Goal: Book appointment/travel/reservation

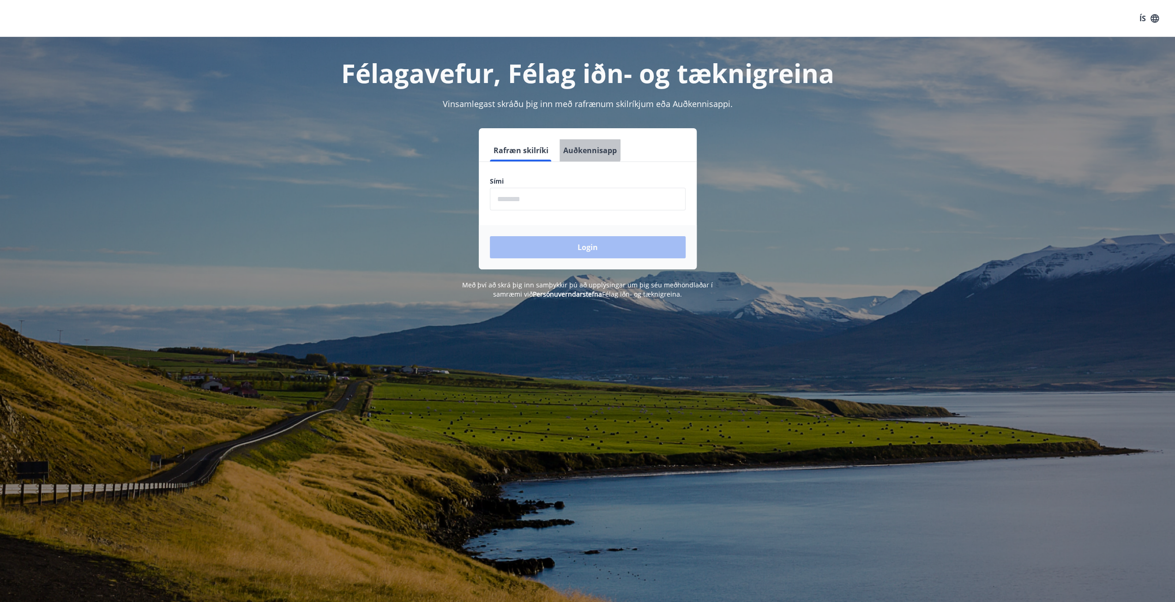
click at [587, 150] on button "Auðkennisapp" at bounding box center [589, 150] width 61 height 22
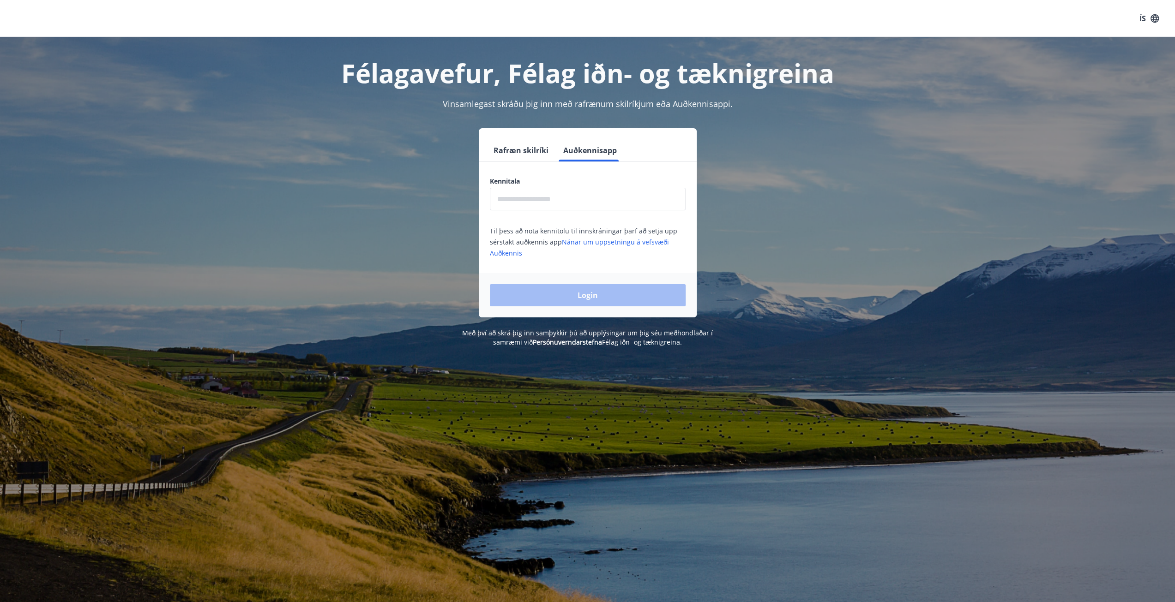
click at [548, 193] on input "text" at bounding box center [588, 199] width 196 height 23
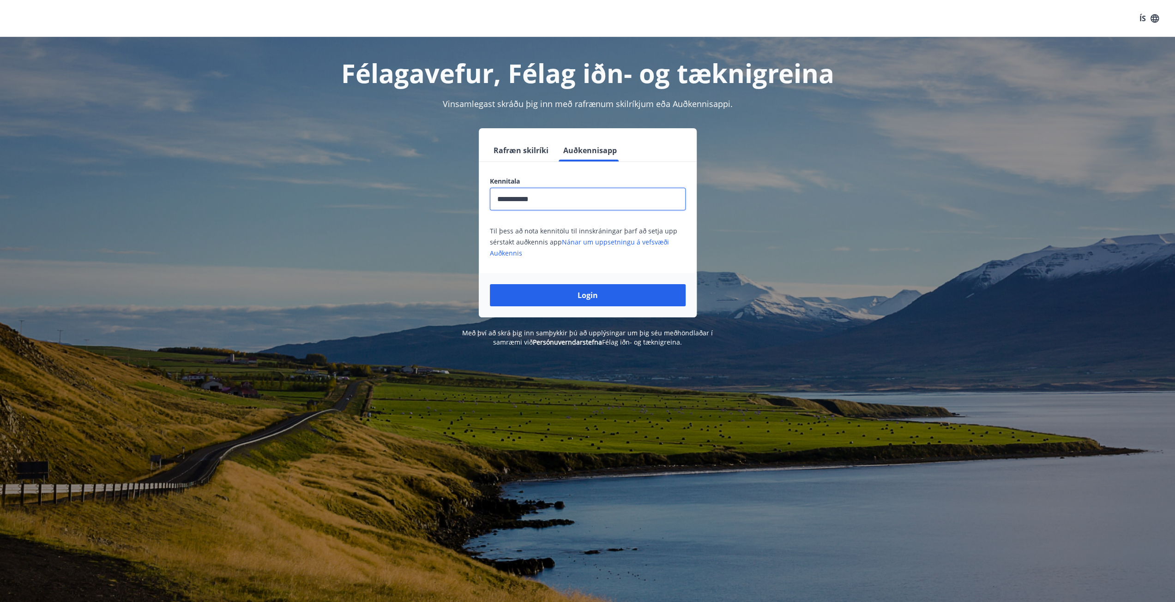
type input "**********"
click at [490, 284] on button "Login" at bounding box center [588, 295] width 196 height 22
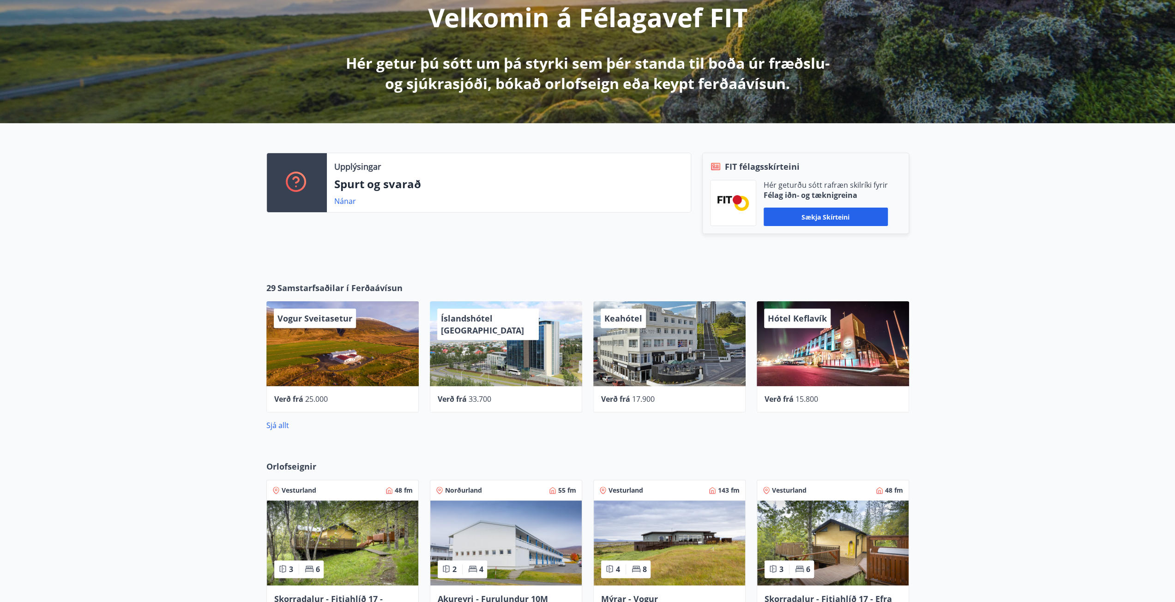
scroll to position [185, 0]
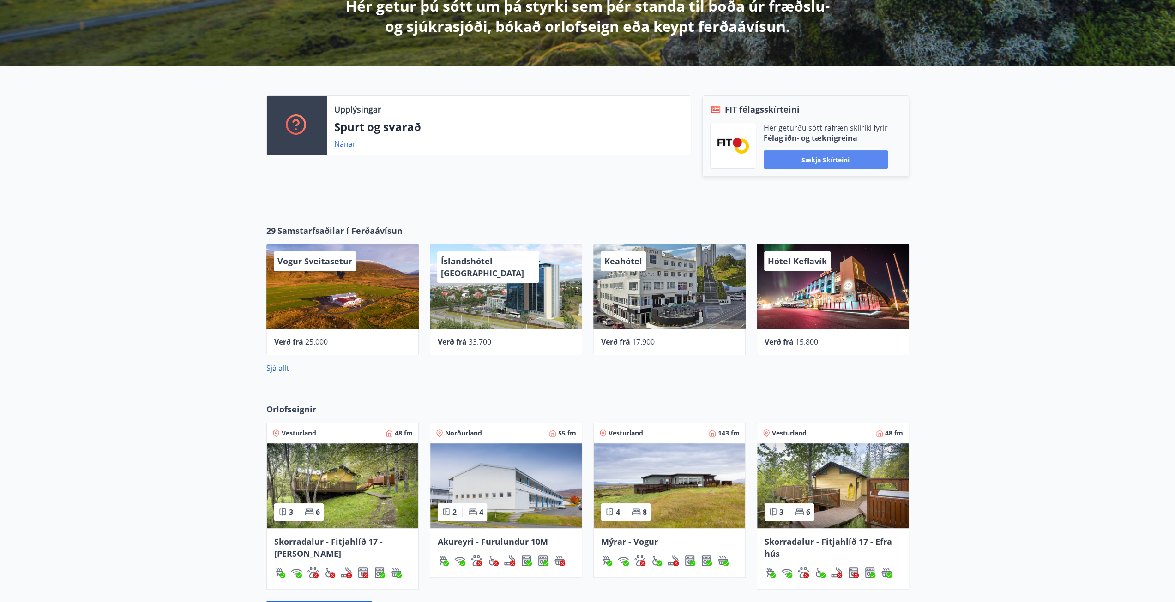
click at [830, 160] on button "Sækja skírteini" at bounding box center [826, 159] width 124 height 18
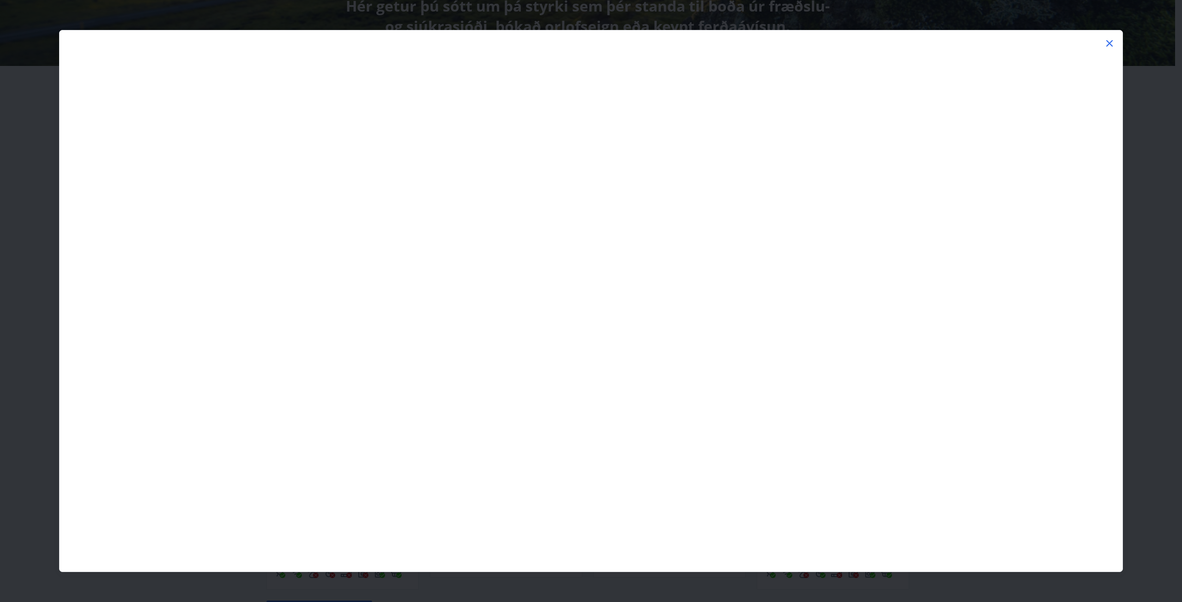
click at [1162, 156] on div at bounding box center [591, 301] width 1182 height 602
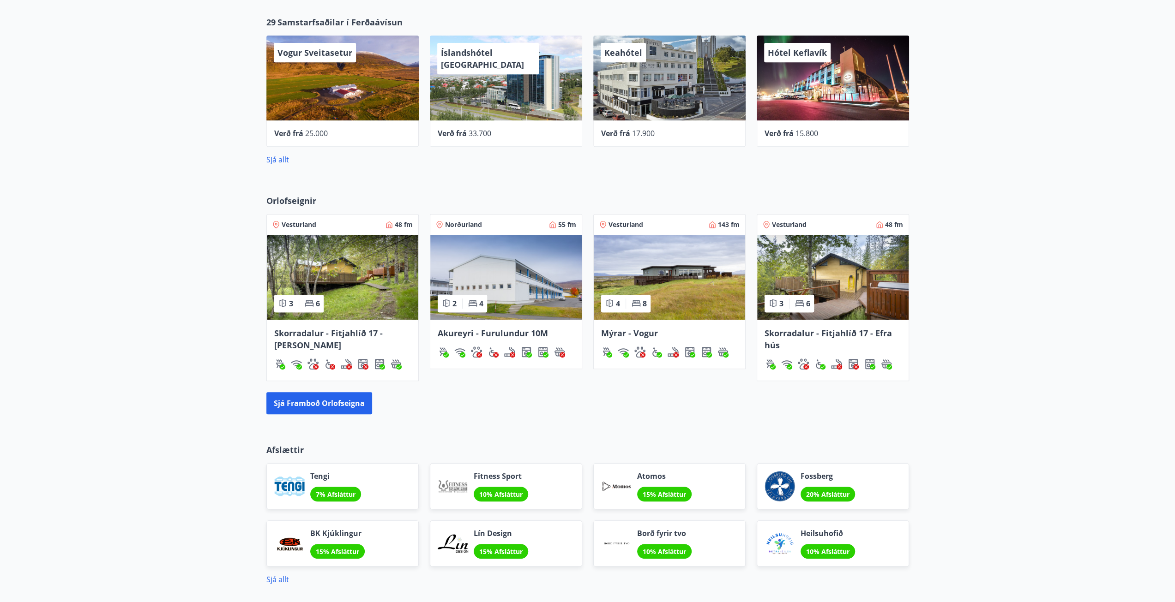
scroll to position [415, 0]
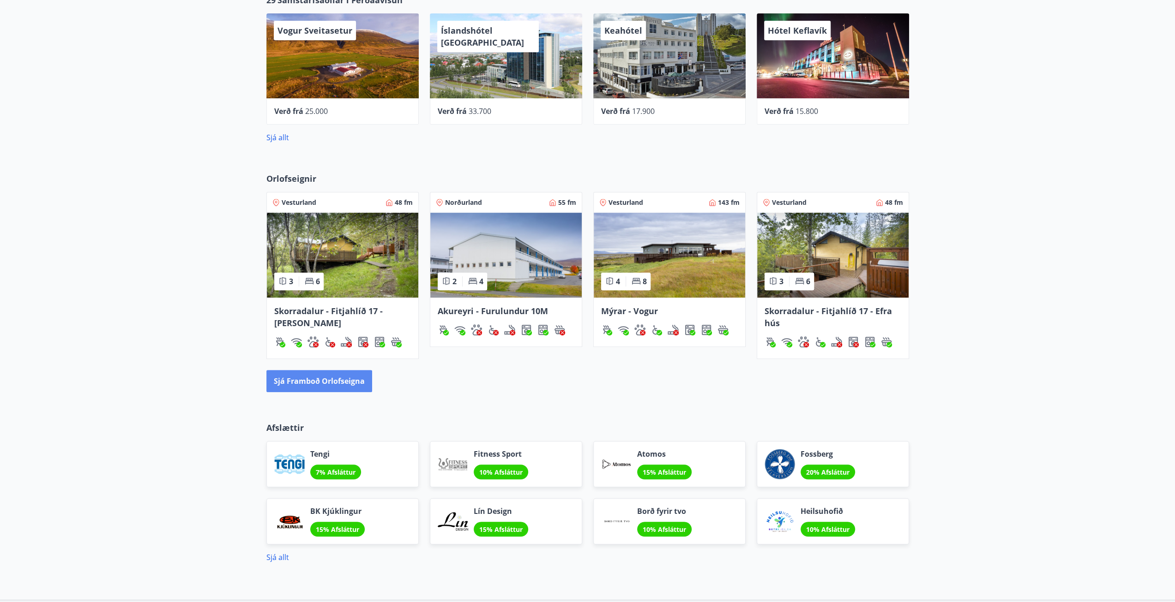
click at [341, 376] on button "Sjá framboð orlofseigna" at bounding box center [319, 381] width 106 height 22
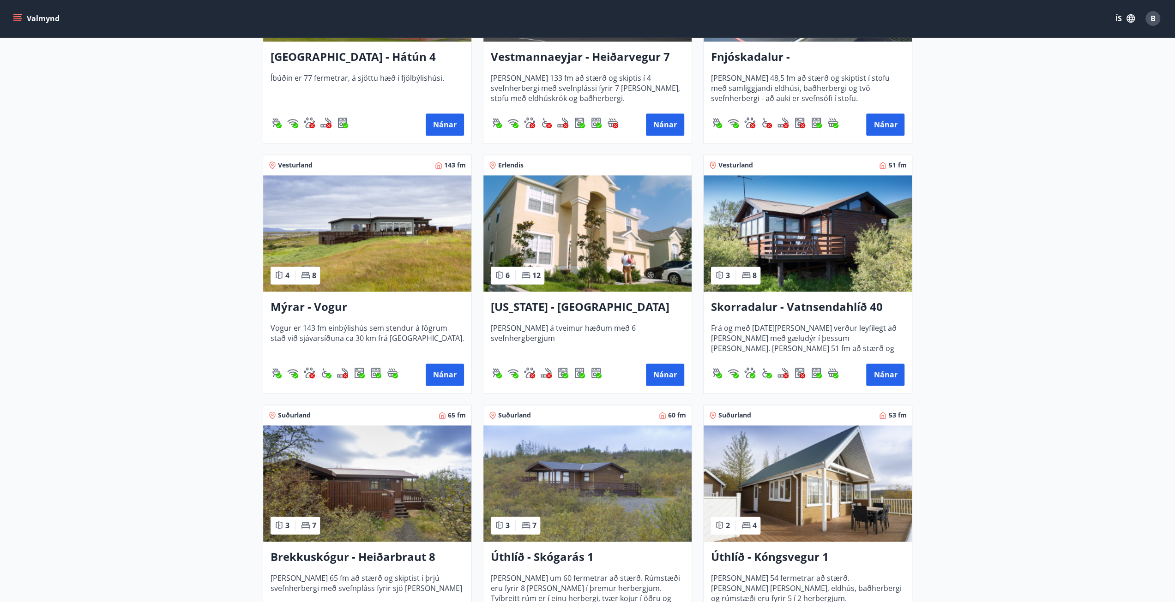
scroll to position [1062, 0]
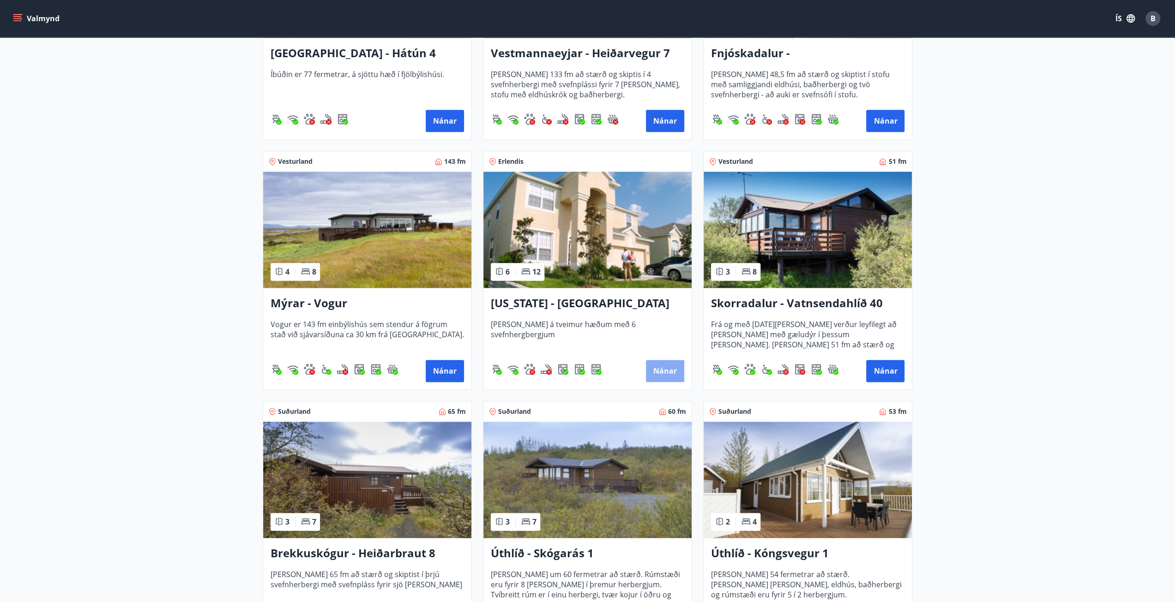
click at [666, 372] on button "Nánar" at bounding box center [665, 371] width 38 height 22
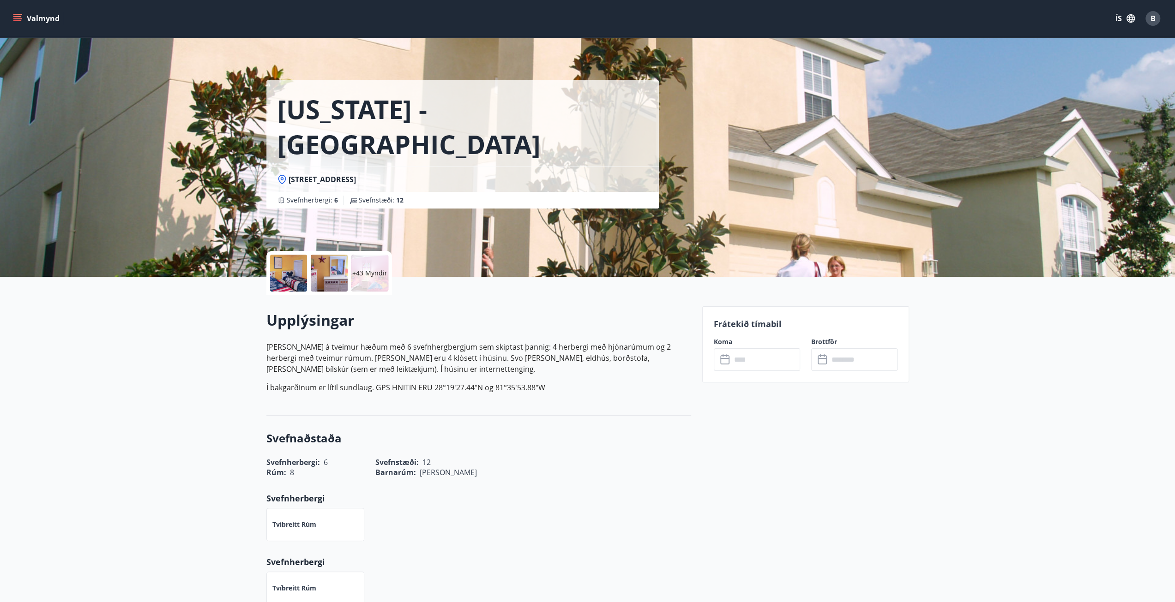
drag, startPoint x: 486, startPoint y: 144, endPoint x: 287, endPoint y: 144, distance: 199.4
click at [287, 174] on div "[STREET_ADDRESS]" at bounding box center [462, 179] width 370 height 10
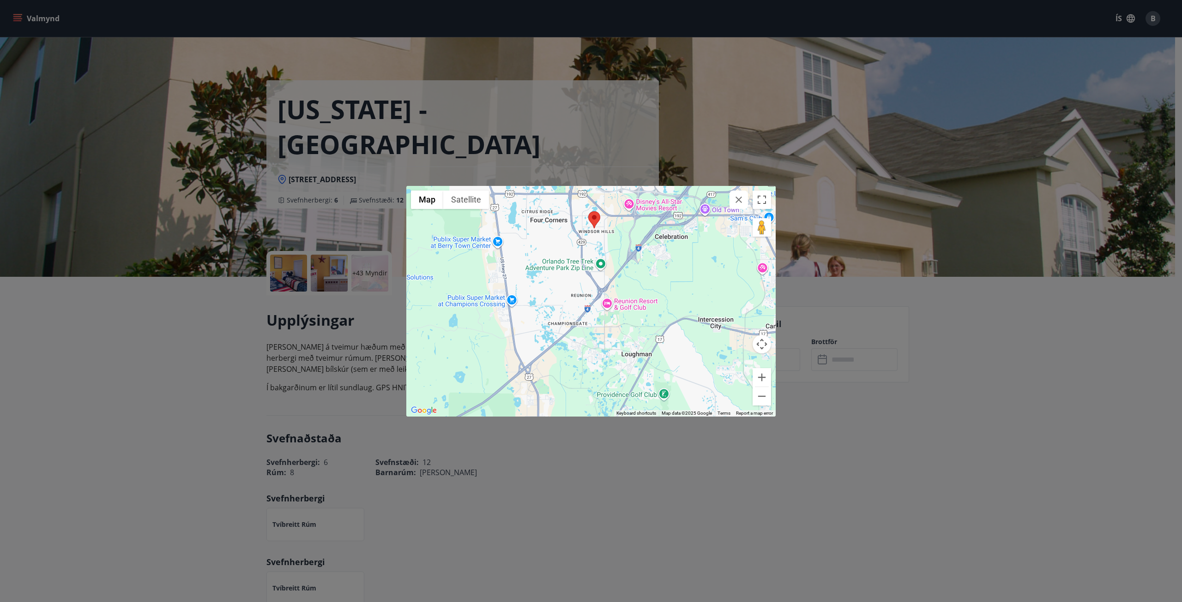
drag, startPoint x: 553, startPoint y: 364, endPoint x: 557, endPoint y: 290, distance: 73.9
click at [557, 290] on div at bounding box center [590, 301] width 369 height 231
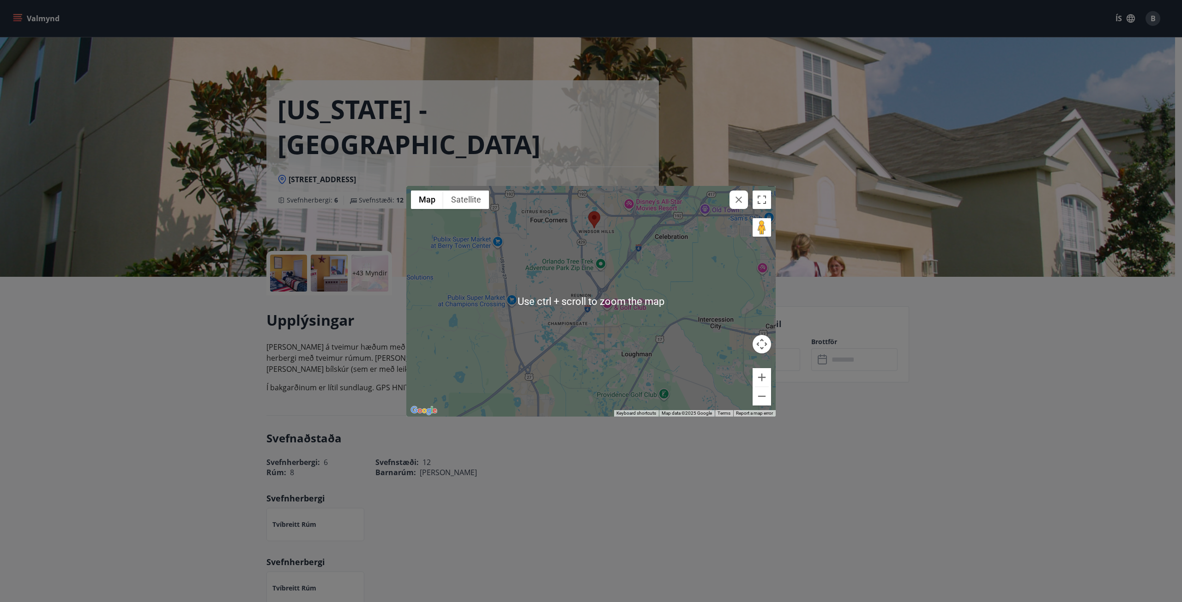
click at [547, 321] on div at bounding box center [590, 301] width 369 height 231
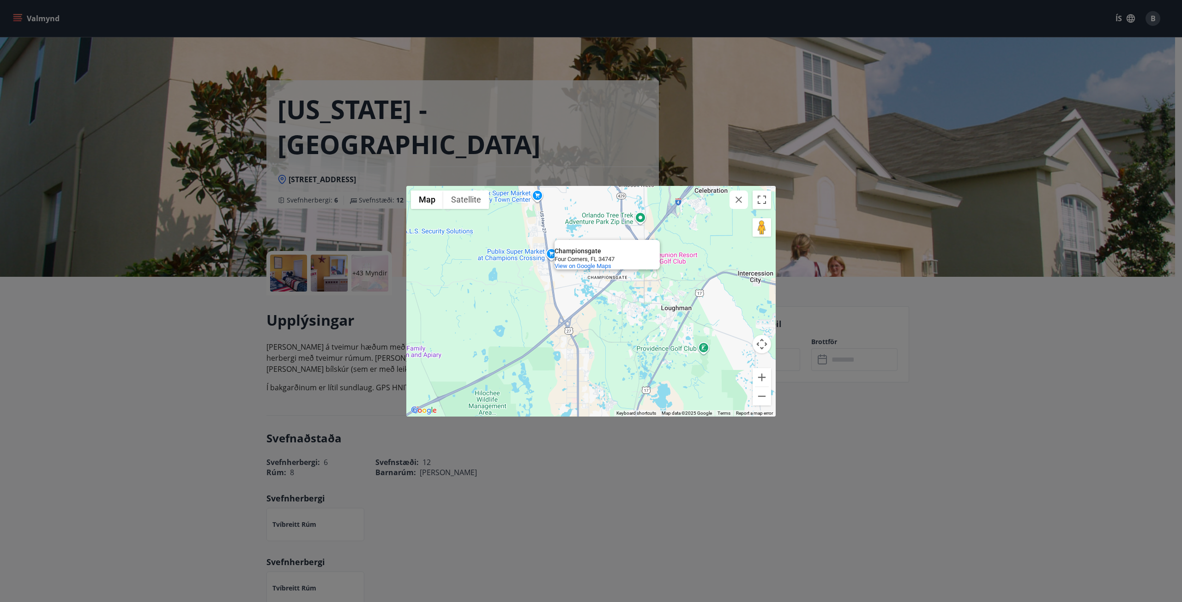
drag, startPoint x: 599, startPoint y: 357, endPoint x: 638, endPoint y: 312, distance: 59.9
click at [638, 312] on div "Championsgate Championsgate [GEOGRAPHIC_DATA] View on Google Maps" at bounding box center [590, 301] width 369 height 231
click at [759, 396] on button "Zoom out" at bounding box center [761, 396] width 18 height 18
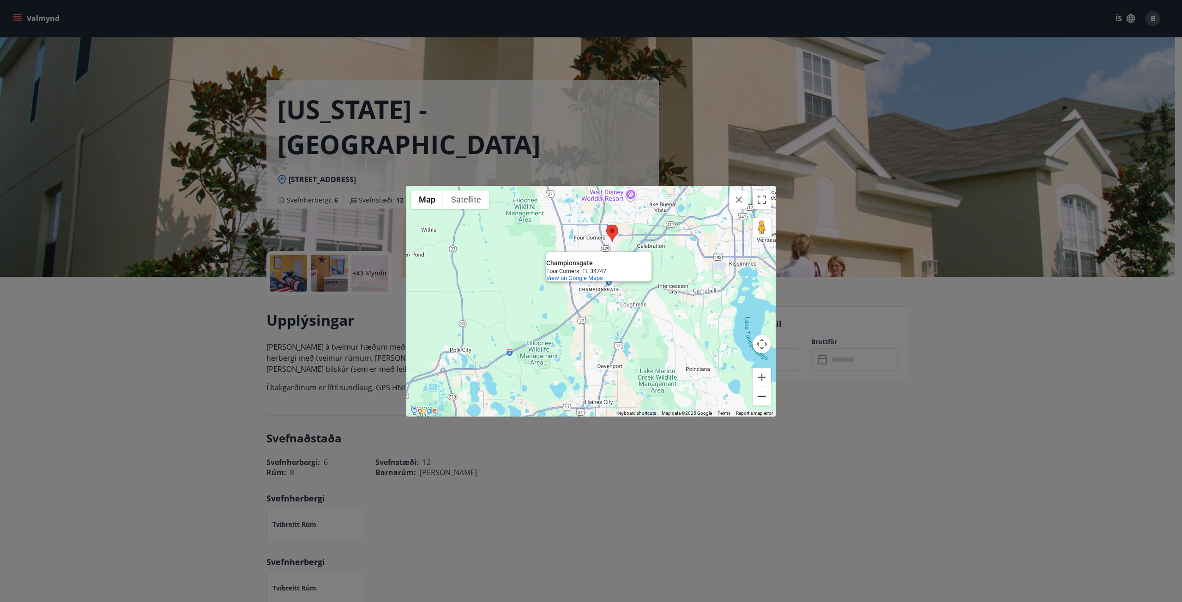
click at [759, 396] on button "Zoom out" at bounding box center [761, 396] width 18 height 18
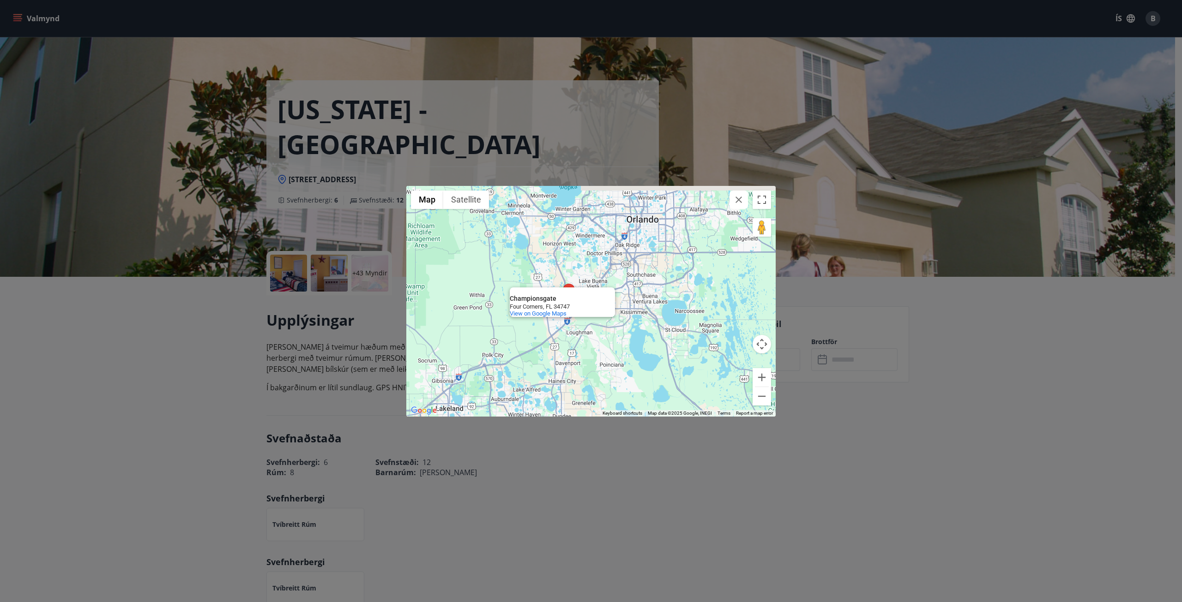
drag, startPoint x: 582, startPoint y: 336, endPoint x: 548, endPoint y: 366, distance: 45.4
click at [548, 366] on div "Championsgate Championsgate [GEOGRAPHIC_DATA] View on Google Maps" at bounding box center [590, 301] width 369 height 231
click at [597, 292] on div "Championsgate" at bounding box center [562, 295] width 105 height 15
click at [535, 311] on span "View on Google Maps" at bounding box center [538, 313] width 57 height 7
click at [633, 340] on div "Championsgate Championsgate [GEOGRAPHIC_DATA] View on Google Maps" at bounding box center [590, 301] width 369 height 231
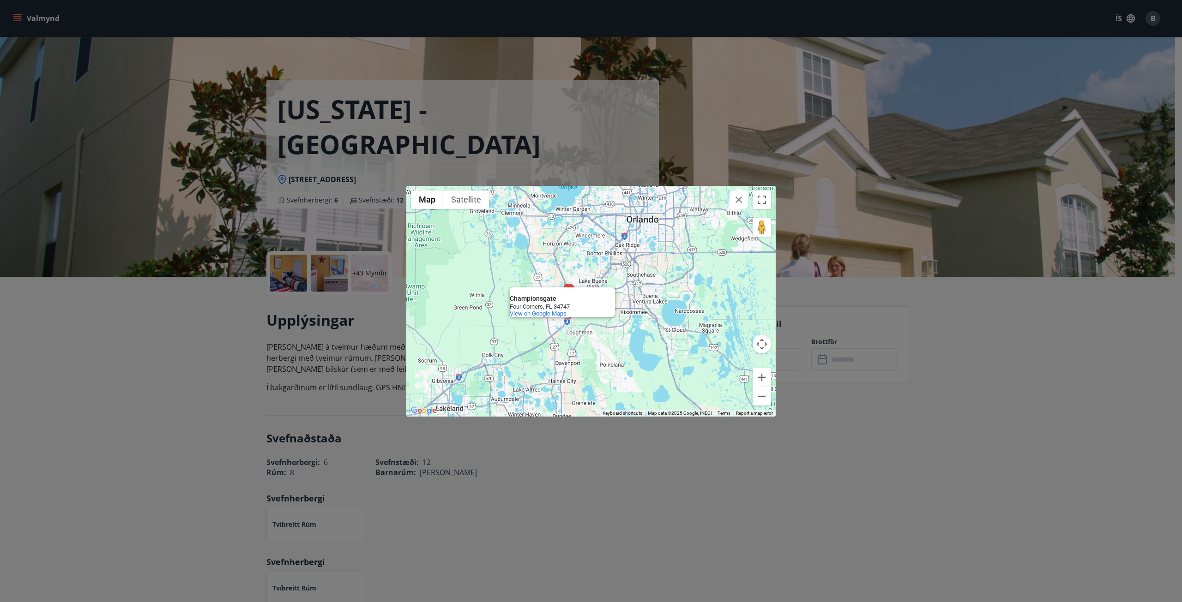
click at [220, 243] on div "← Move left → Move right ↑ Move up ↓ Move down + Zoom in - Zoom out Home Jump l…" at bounding box center [591, 301] width 1182 height 602
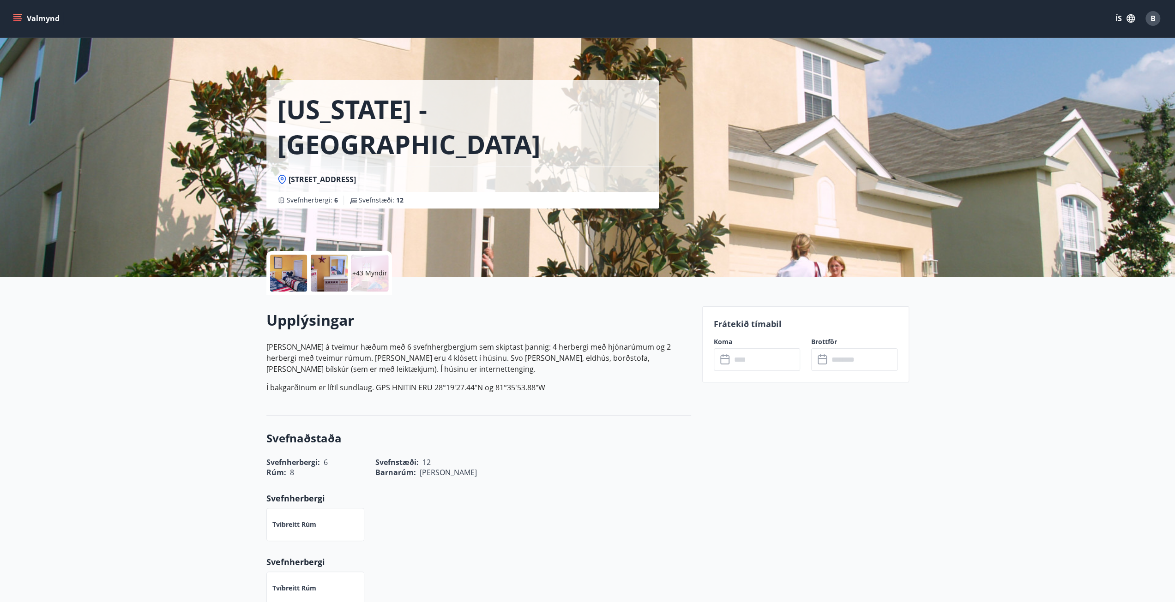
drag, startPoint x: 480, startPoint y: 146, endPoint x: 290, endPoint y: 138, distance: 190.3
click at [290, 167] on div "[STREET_ADDRESS]" at bounding box center [462, 179] width 392 height 25
copy span "[STREET_ADDRESS]"
